Goal: Find specific page/section: Find specific page/section

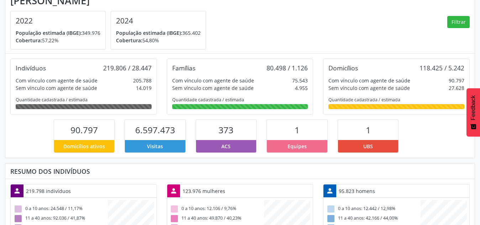
scroll to position [71, 0]
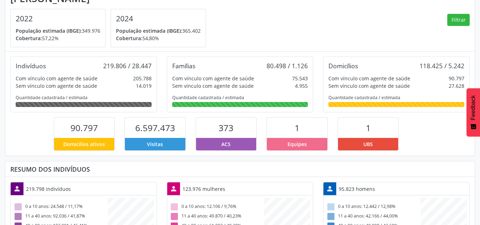
click at [109, 146] on div "Domicílios ativos" at bounding box center [84, 144] width 61 height 12
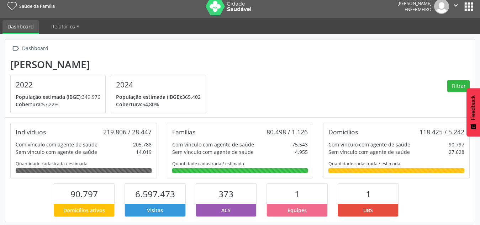
scroll to position [0, 0]
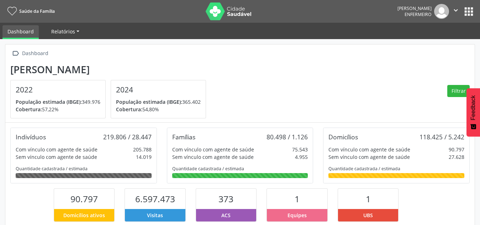
click at [77, 31] on link "Relatórios" at bounding box center [65, 31] width 38 height 12
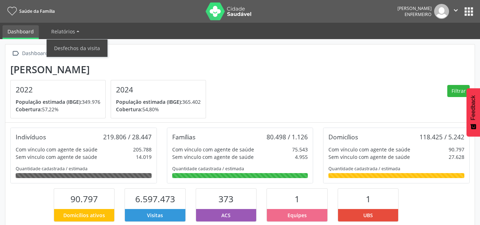
drag, startPoint x: 386, startPoint y: 73, endPoint x: 405, endPoint y: 57, distance: 24.2
click at [387, 71] on section "Olinda - PE 2022 População estimada (IBGE): 349.976 Cobertura: 57,22% 2024 Popu…" at bounding box center [240, 91] width 460 height 55
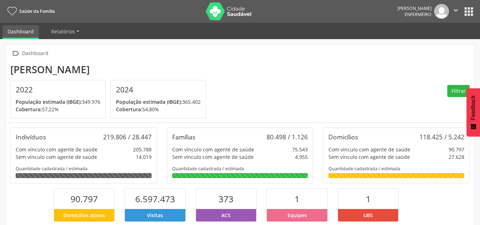
click at [466, 10] on button "apps" at bounding box center [469, 11] width 12 height 12
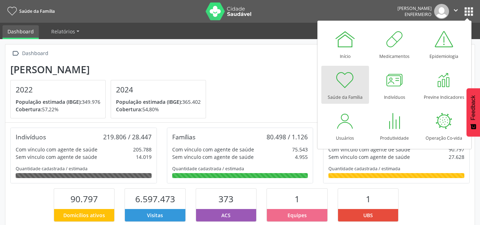
click at [335, 90] on div at bounding box center [345, 79] width 21 height 21
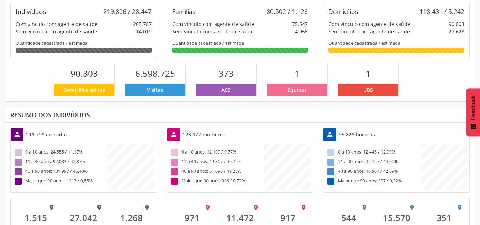
scroll to position [50, 0]
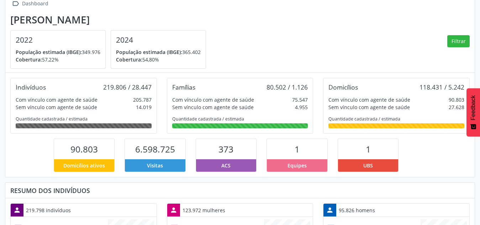
click at [369, 168] on span "UBS" at bounding box center [369, 165] width 10 height 7
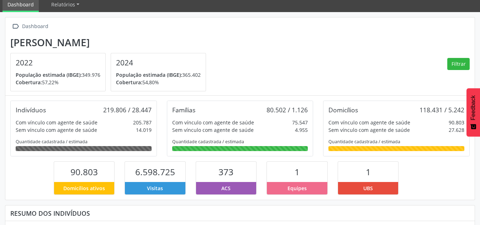
scroll to position [0, 0]
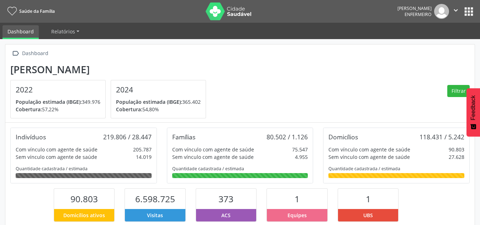
click at [469, 10] on button "apps" at bounding box center [469, 11] width 12 height 12
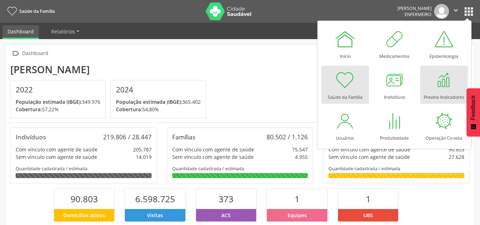
click at [441, 86] on div at bounding box center [444, 79] width 21 height 21
